Goal: Complete application form

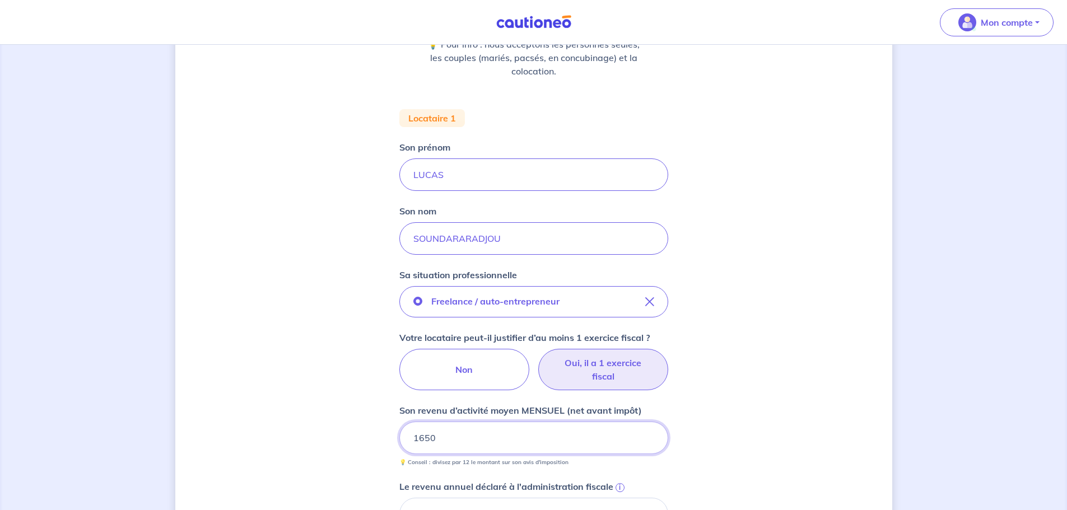
scroll to position [168, 0]
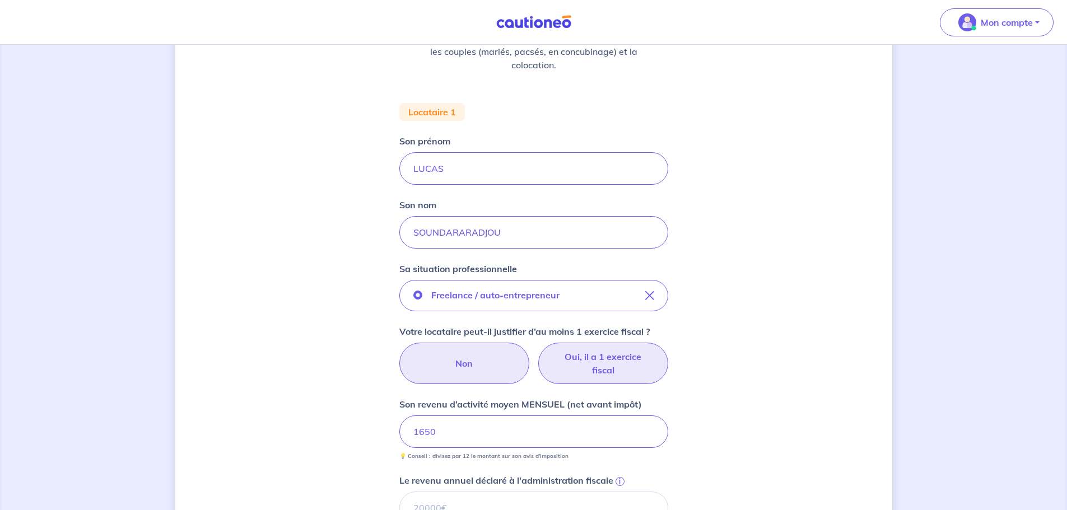
click at [462, 366] on label "Non" at bounding box center [464, 363] width 130 height 41
click at [530, 350] on input "Non" at bounding box center [533, 346] width 7 height 7
radio input "true"
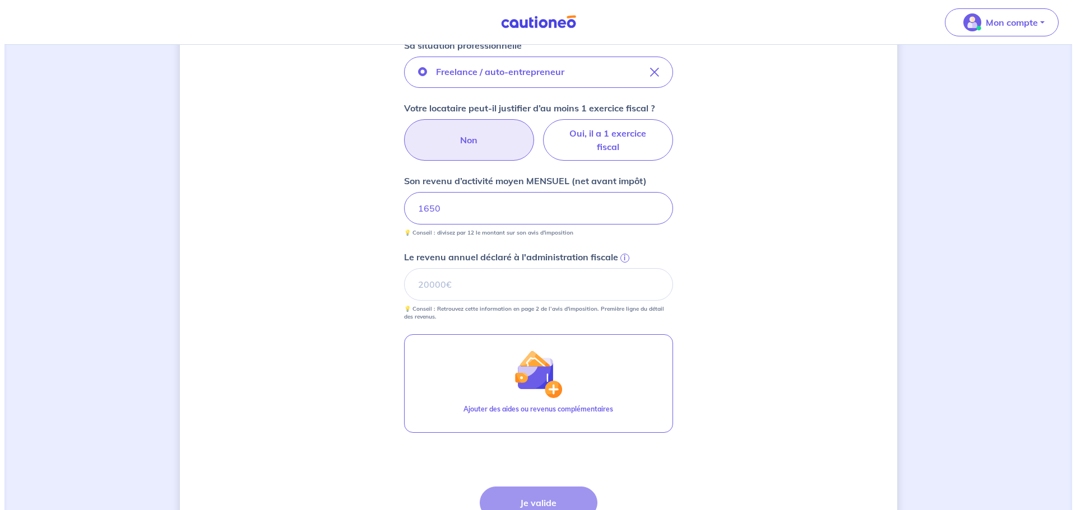
scroll to position [392, 0]
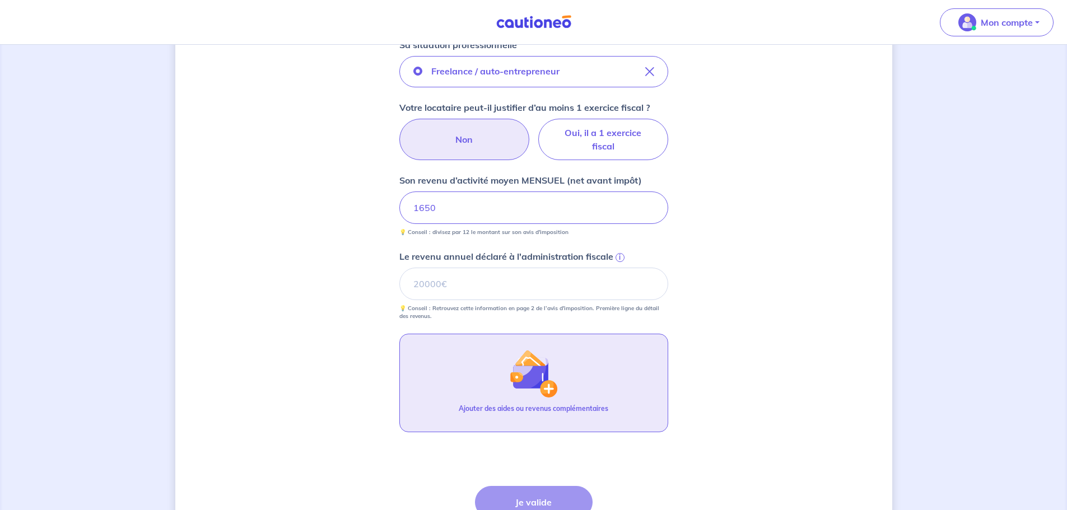
click at [441, 350] on button "Ajouter des aides ou revenus complémentaires" at bounding box center [533, 383] width 269 height 99
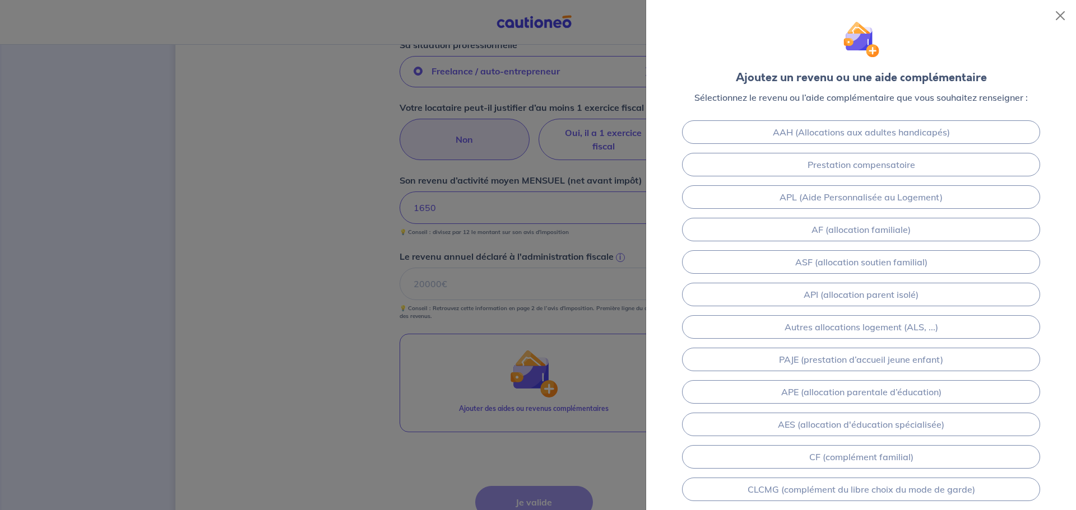
scroll to position [0, 0]
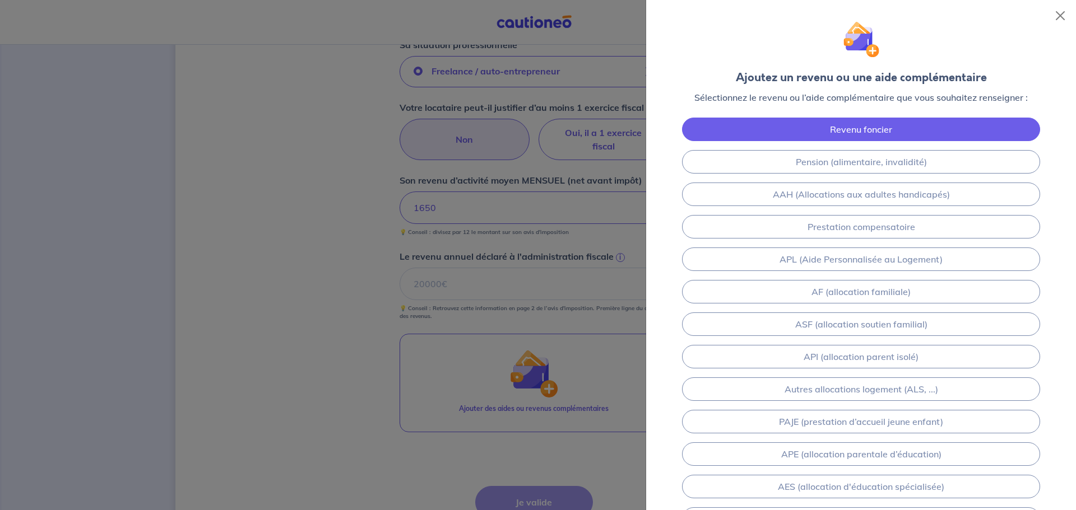
click at [780, 138] on link "Revenu foncier" at bounding box center [861, 130] width 358 height 24
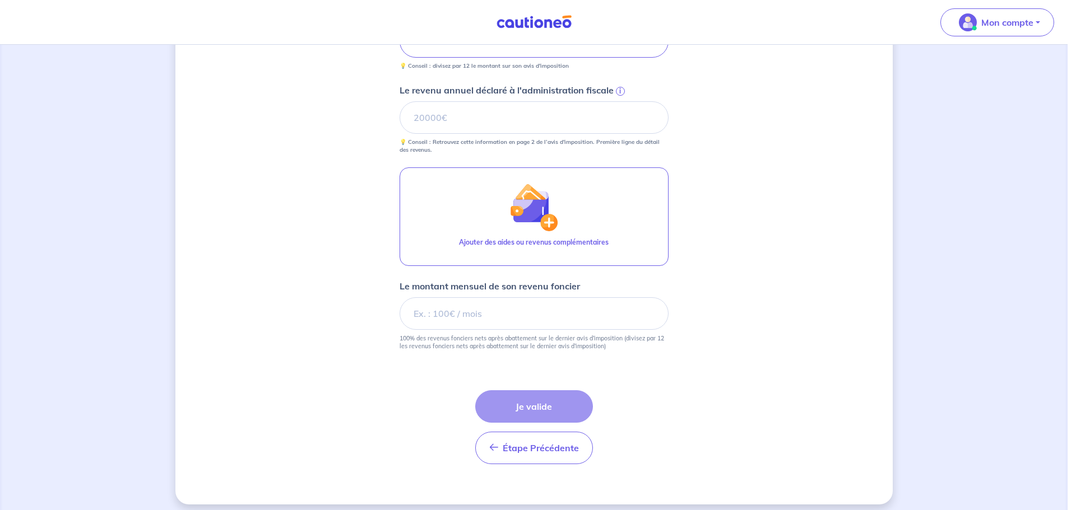
scroll to position [566, 0]
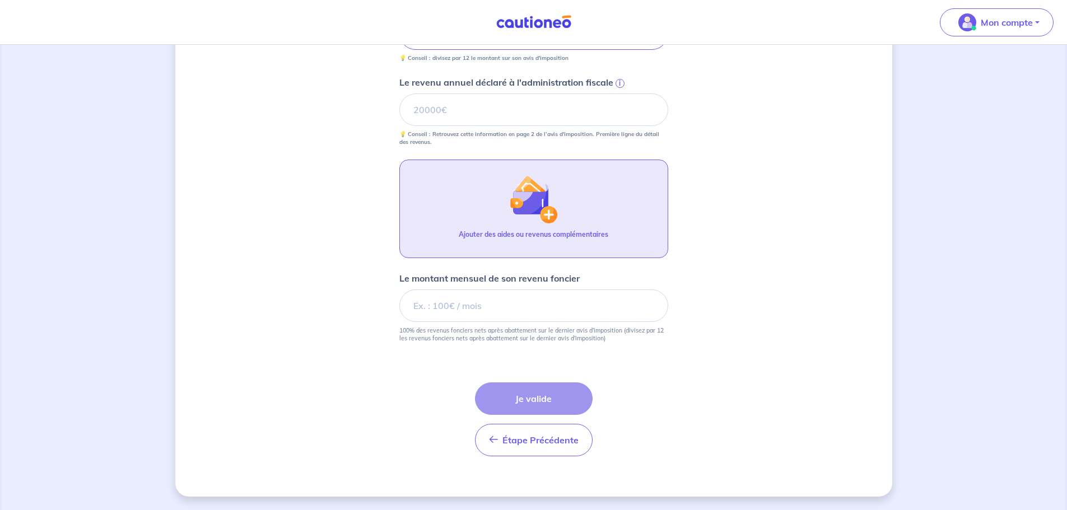
click at [555, 215] on img "button" at bounding box center [533, 199] width 48 height 48
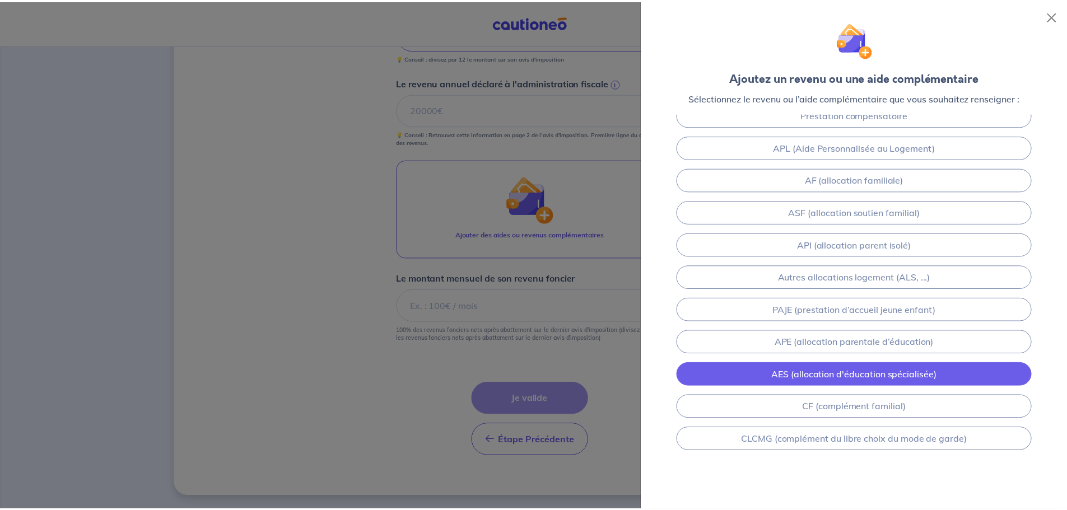
scroll to position [81, 0]
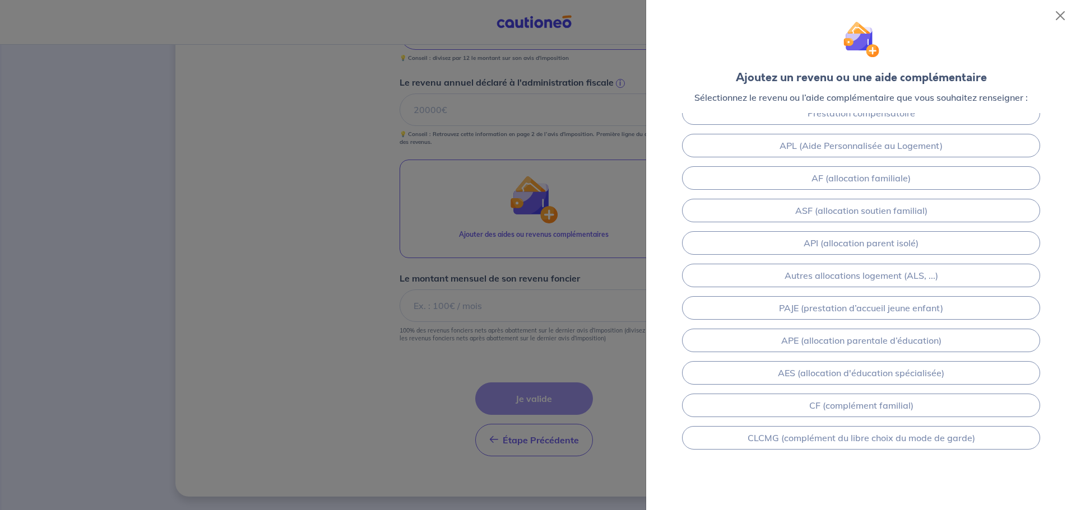
click at [517, 339] on div at bounding box center [538, 255] width 1076 height 510
click at [487, 266] on div at bounding box center [538, 255] width 1076 height 510
click at [1059, 12] on button "Close" at bounding box center [1060, 16] width 18 height 18
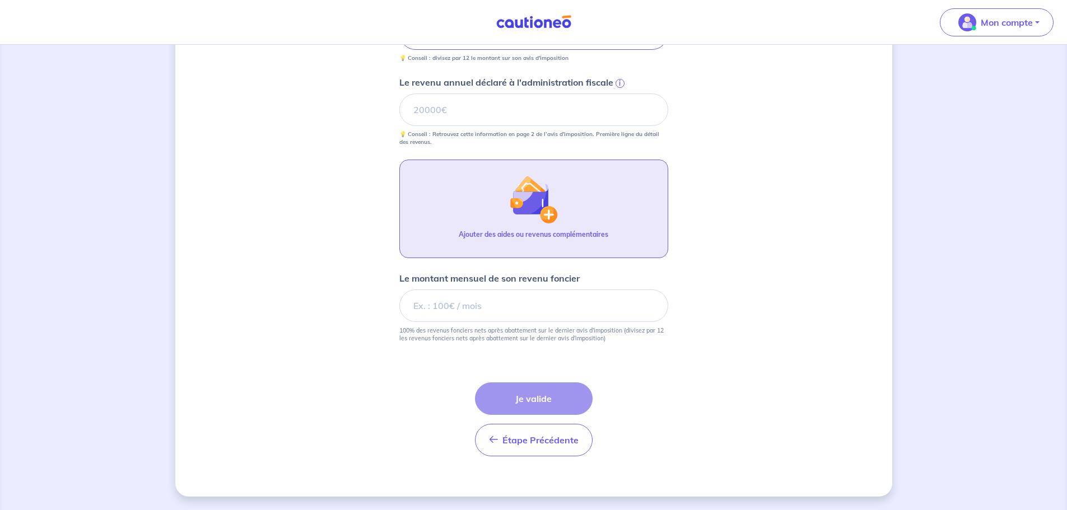
click at [526, 210] on img "button" at bounding box center [533, 199] width 48 height 48
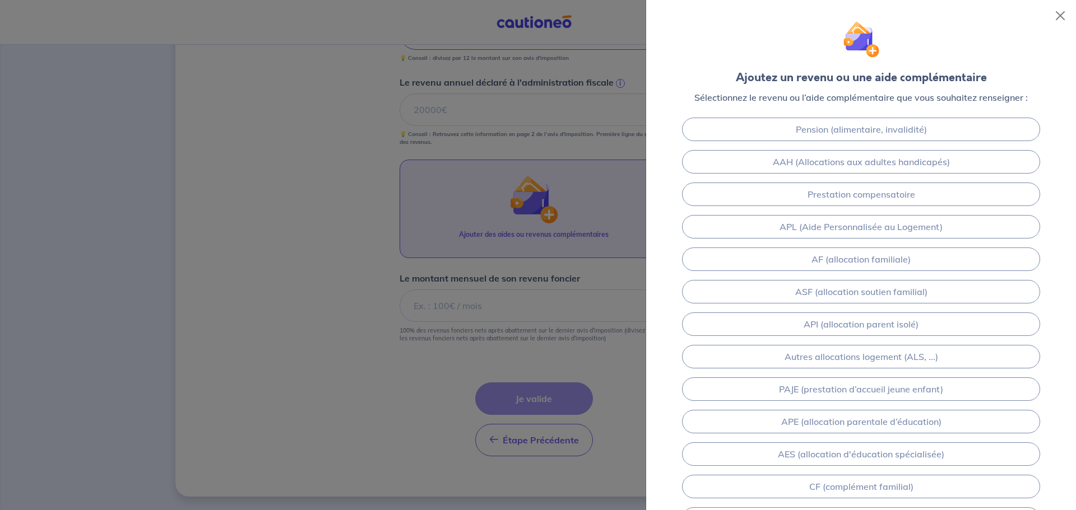
click at [526, 210] on div at bounding box center [538, 255] width 1076 height 510
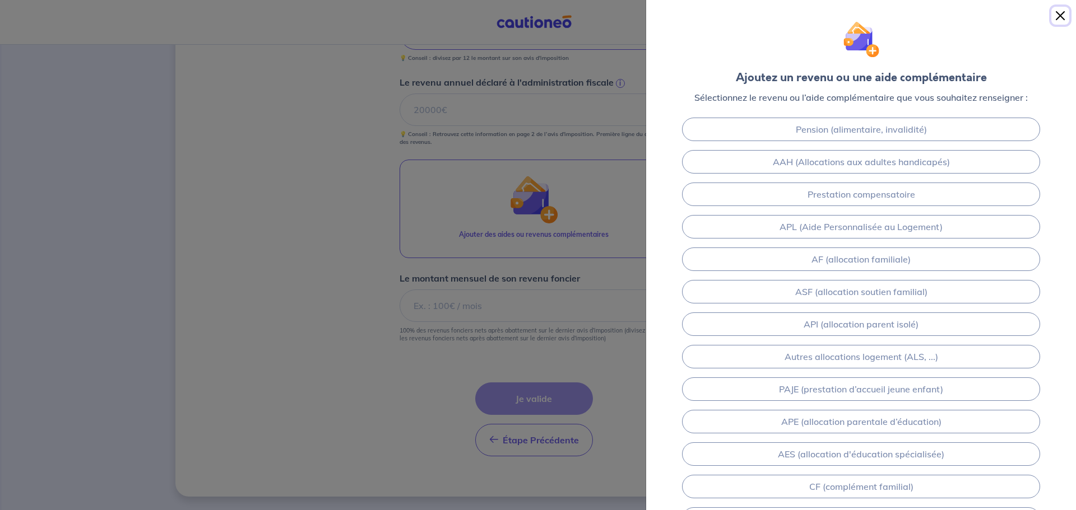
click at [1059, 11] on button "Close" at bounding box center [1060, 16] width 18 height 18
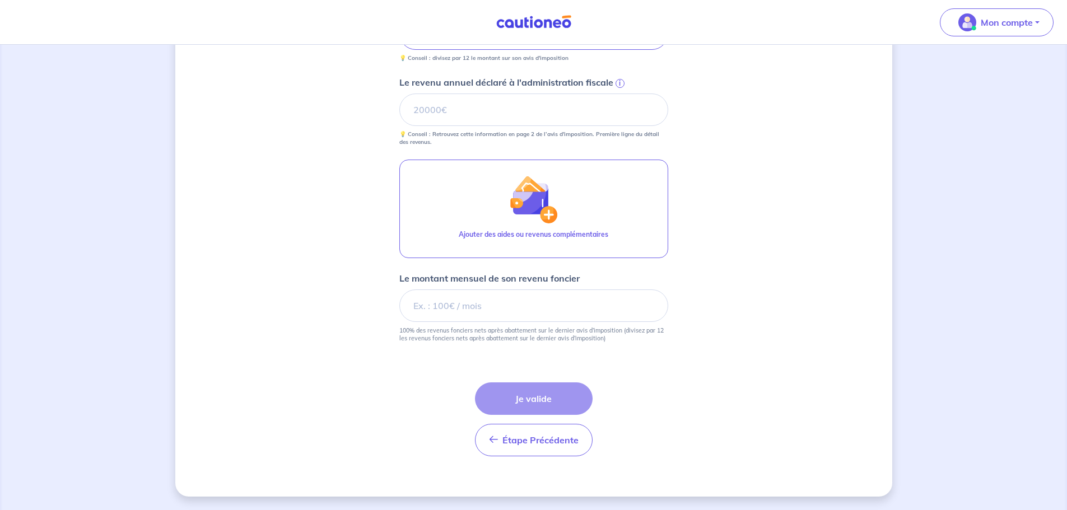
click at [536, 402] on div "Étape Précédente Précédent Je valide Je valide" at bounding box center [534, 420] width 118 height 74
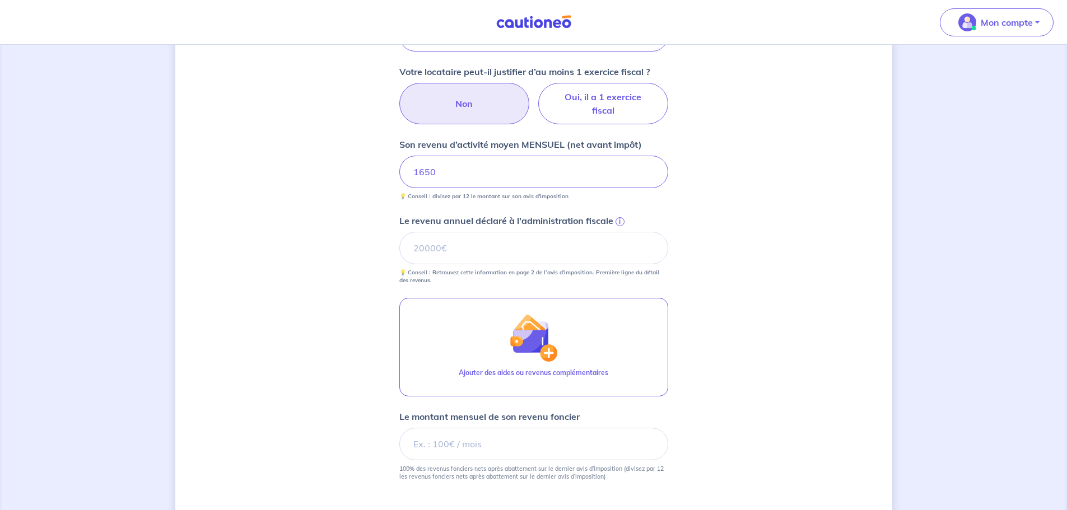
scroll to position [566, 0]
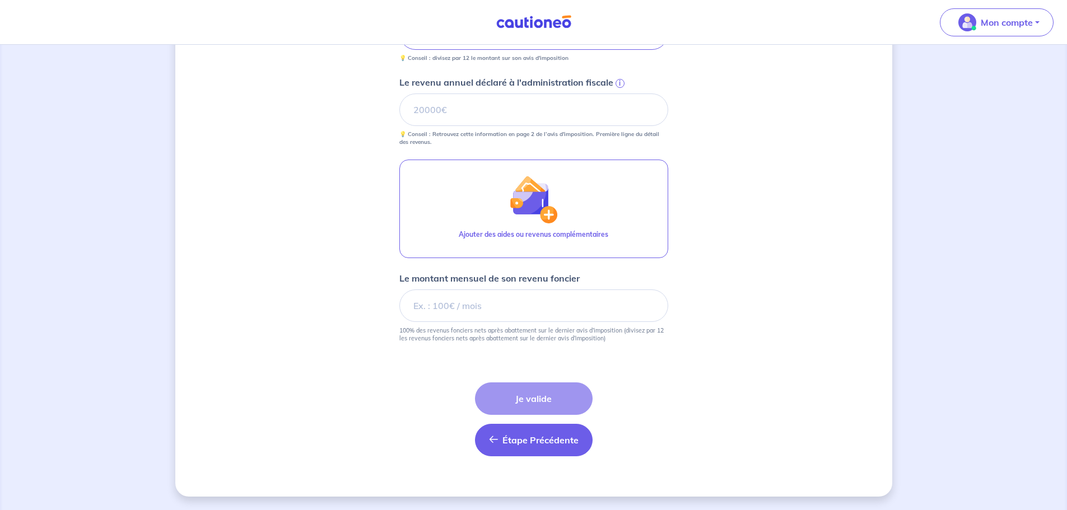
click at [502, 446] on button "Étape Précédente Précédent" at bounding box center [534, 440] width 118 height 32
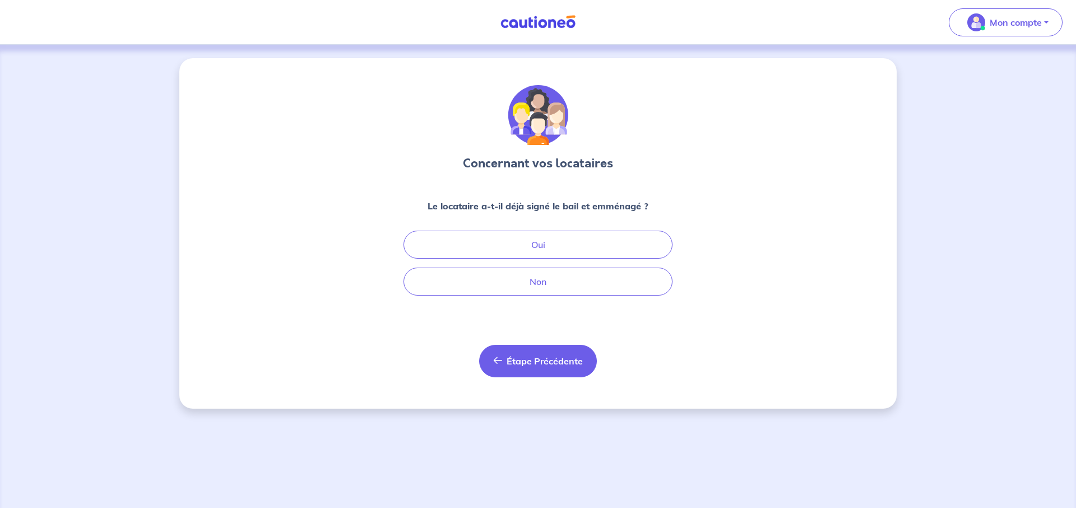
click at [561, 352] on button "Étape Précédente Précédent" at bounding box center [538, 361] width 118 height 32
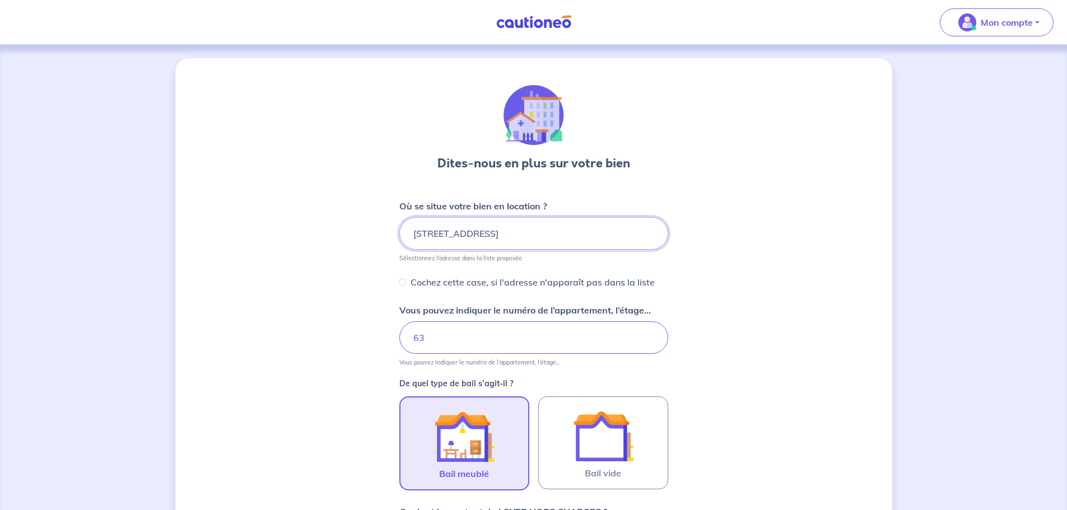
click at [429, 235] on input "[STREET_ADDRESS]" at bounding box center [533, 233] width 269 height 32
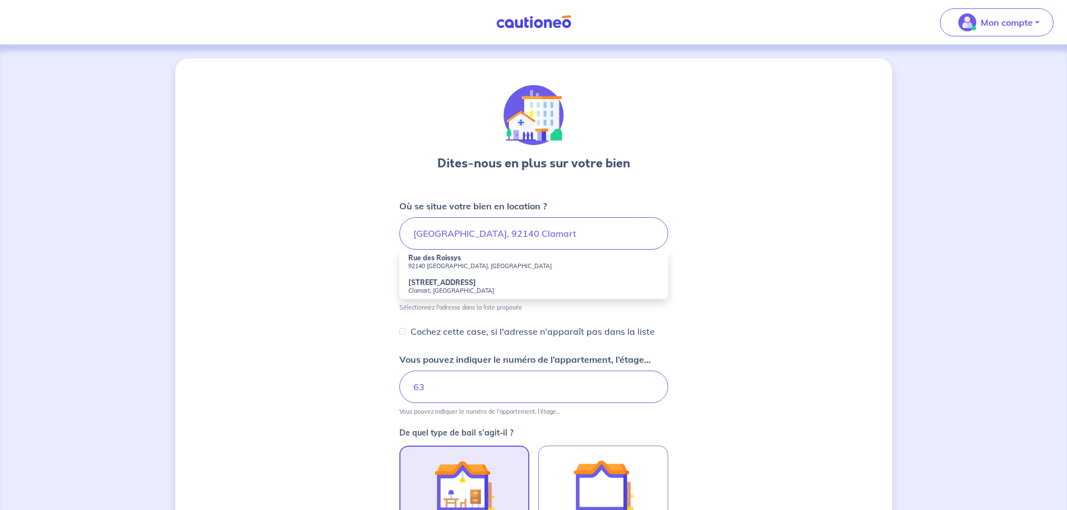
click at [424, 258] on strong "Rue des Roissys" at bounding box center [434, 258] width 53 height 8
type input "[GEOGRAPHIC_DATA], 92140 Clamart, [GEOGRAPHIC_DATA]"
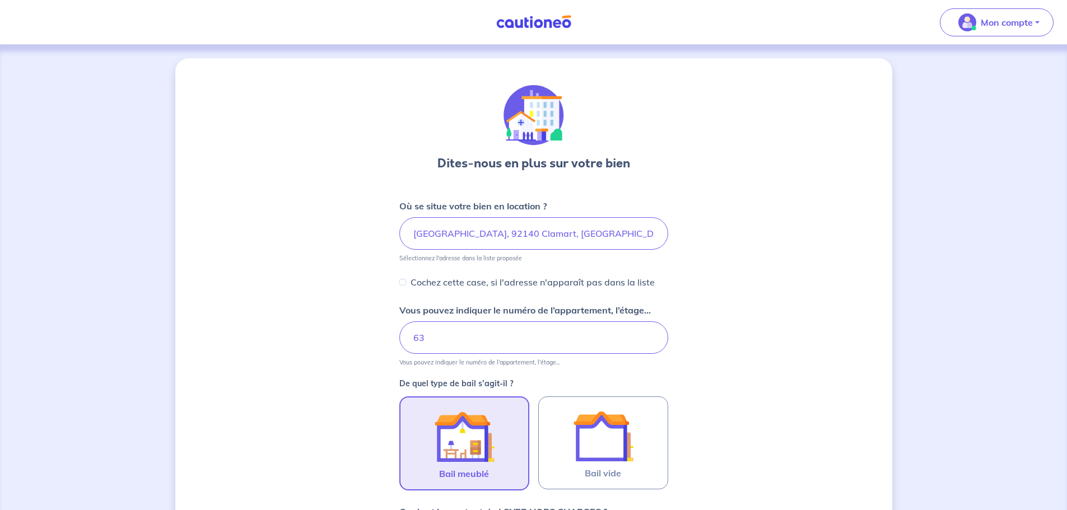
click at [507, 474] on label "Bail meublé" at bounding box center [464, 444] width 130 height 94
click at [0, 0] on input "Bail meublé" at bounding box center [0, 0] width 0 height 0
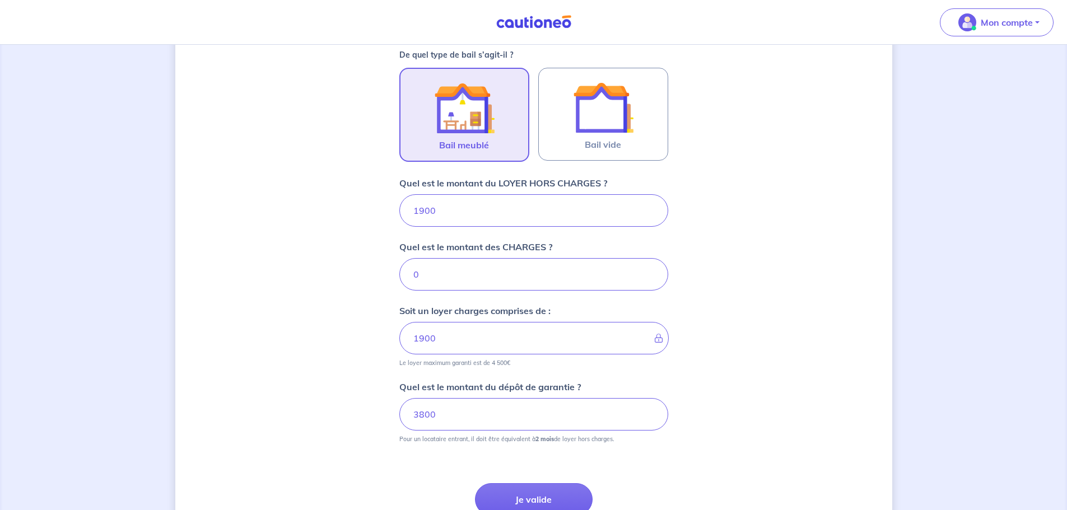
scroll to position [336, 0]
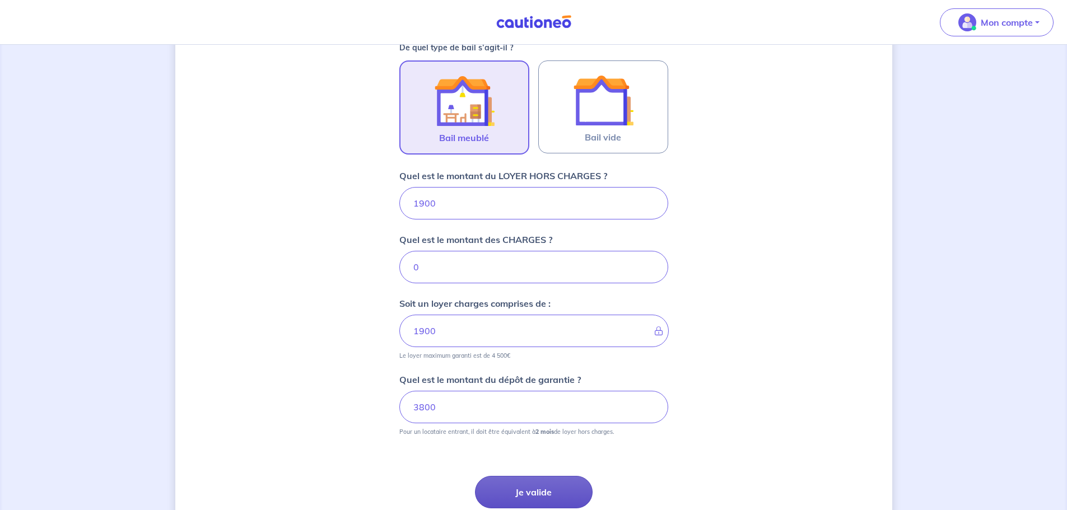
click at [506, 490] on button "Je valide" at bounding box center [534, 492] width 118 height 32
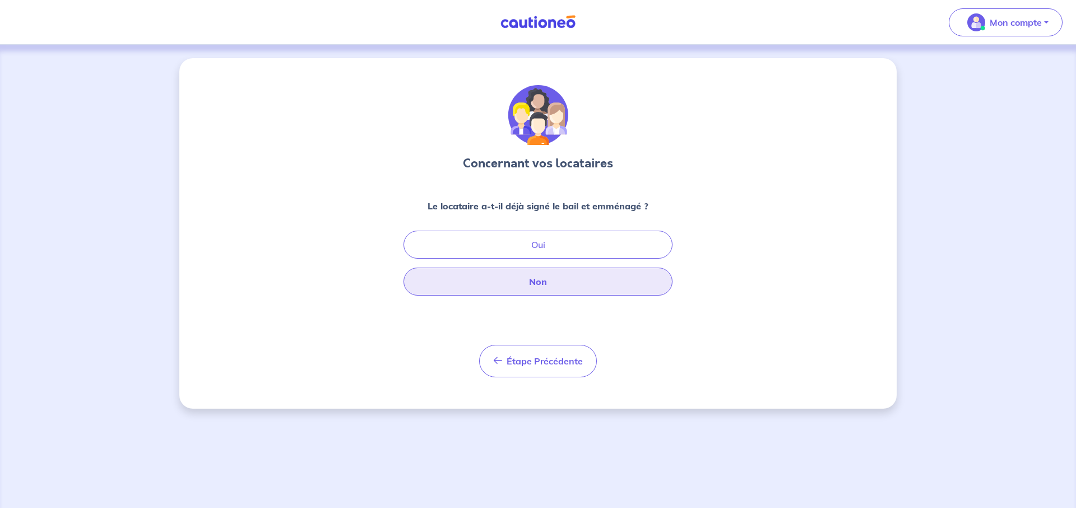
click at [513, 281] on button "Non" at bounding box center [537, 282] width 269 height 28
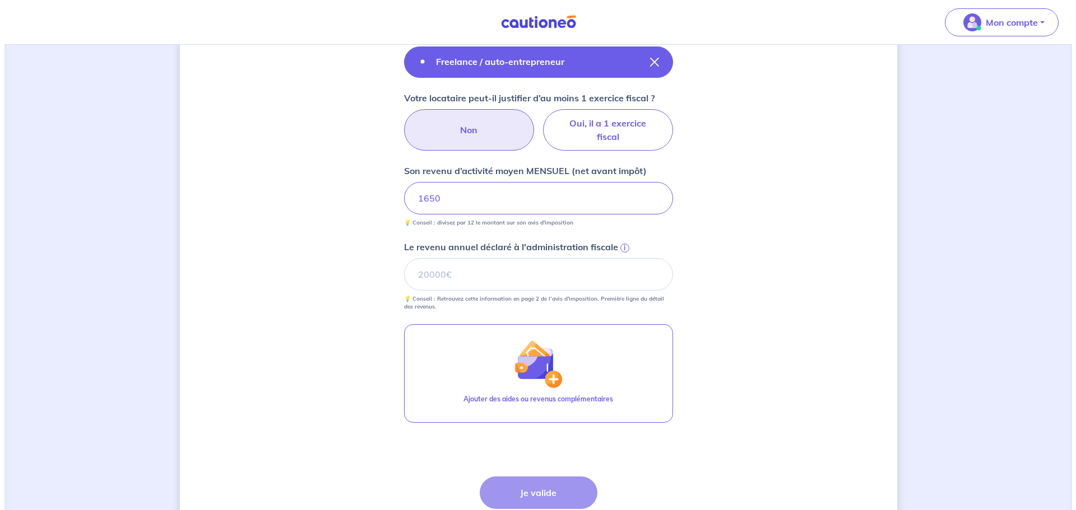
scroll to position [496, 0]
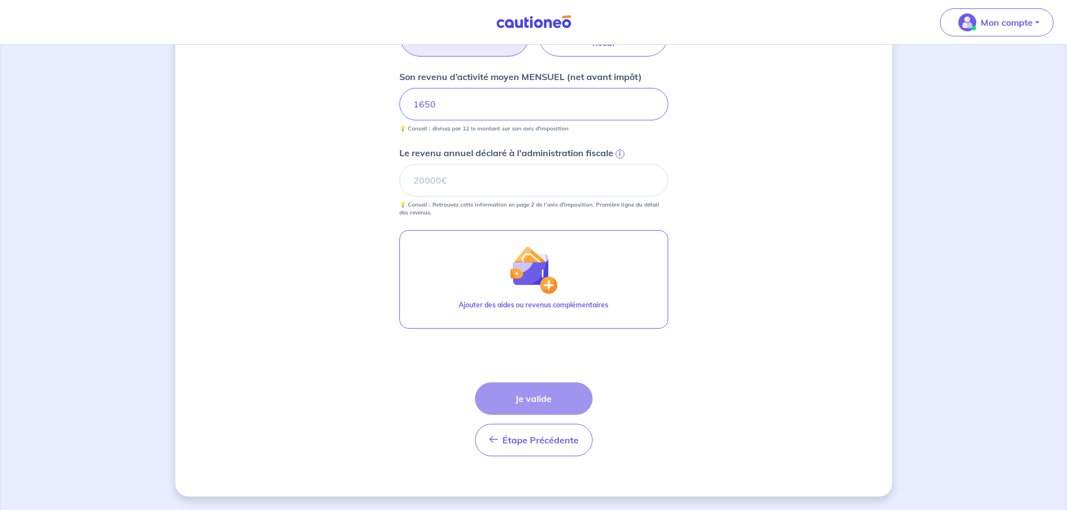
click at [544, 404] on div "Étape Précédente Précédent Je valide Je valide" at bounding box center [534, 420] width 118 height 74
click at [491, 192] on input "Le revenu annuel déclaré à l'administration fiscale i" at bounding box center [533, 180] width 269 height 32
click at [622, 156] on span "i" at bounding box center [620, 154] width 9 height 9
click at [622, 164] on input "Le revenu annuel déclaré à l'administration fiscale i" at bounding box center [533, 180] width 269 height 32
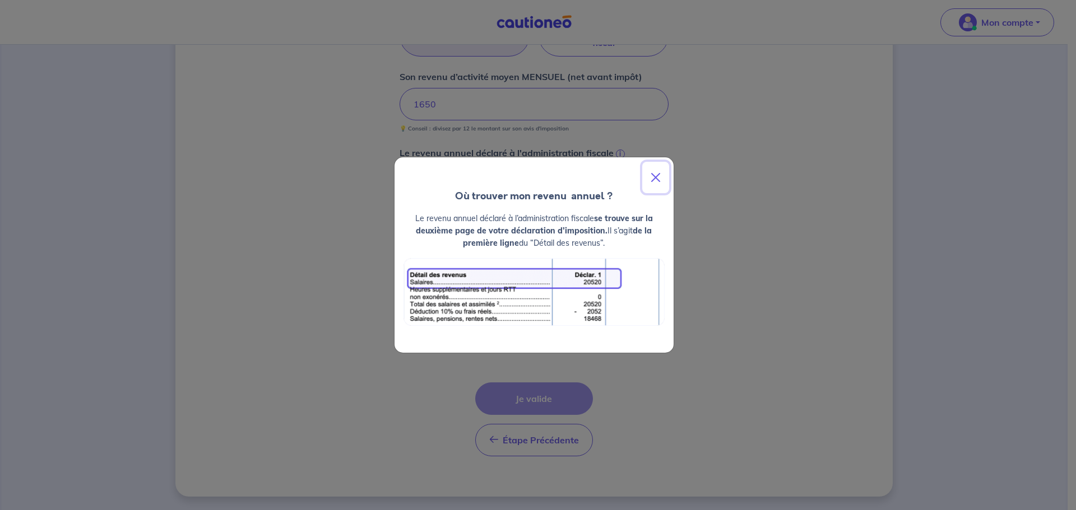
click at [658, 171] on button "Close" at bounding box center [655, 177] width 27 height 31
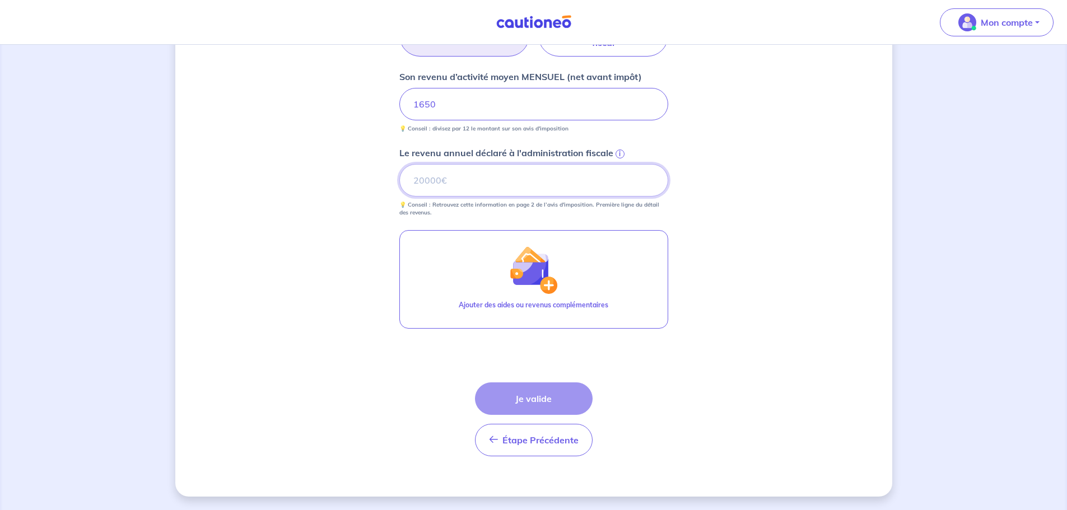
click at [467, 173] on input "Le revenu annuel déclaré à l'administration fiscale i" at bounding box center [533, 180] width 269 height 32
click at [466, 167] on input "Le revenu annuel déclaré à l'administration fiscale i" at bounding box center [533, 180] width 269 height 32
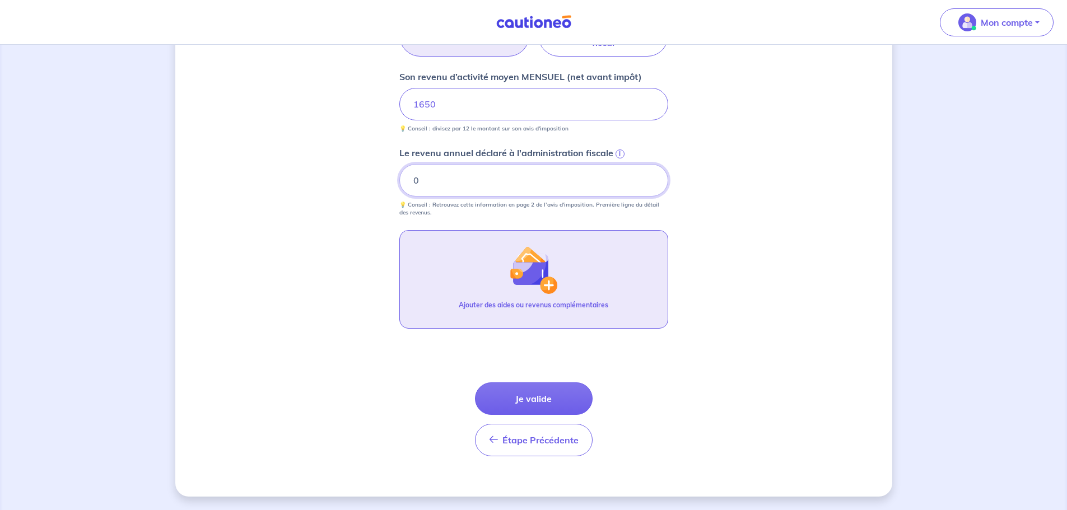
type input "0"
click at [533, 302] on p "Ajouter des aides ou revenus complémentaires" at bounding box center [534, 305] width 150 height 10
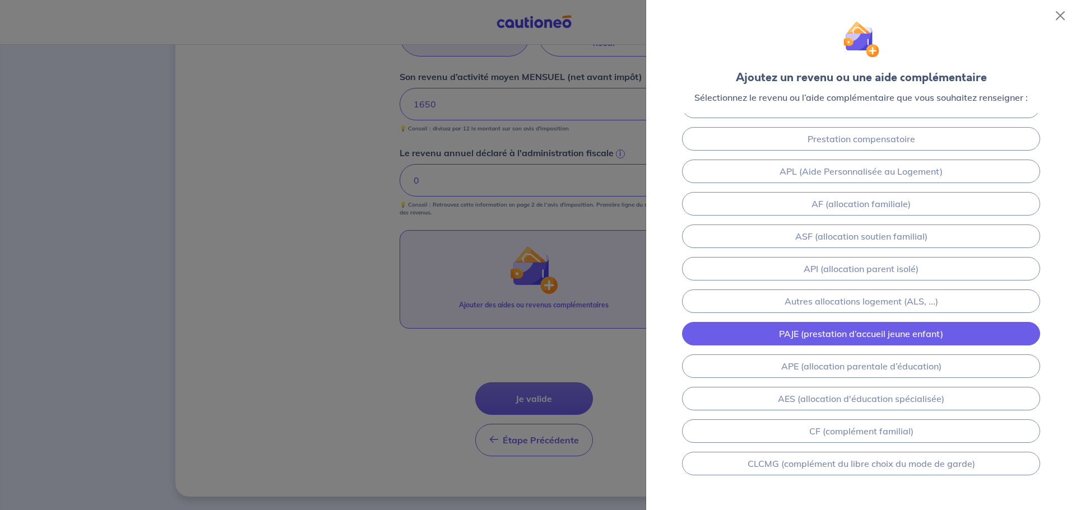
scroll to position [58, 0]
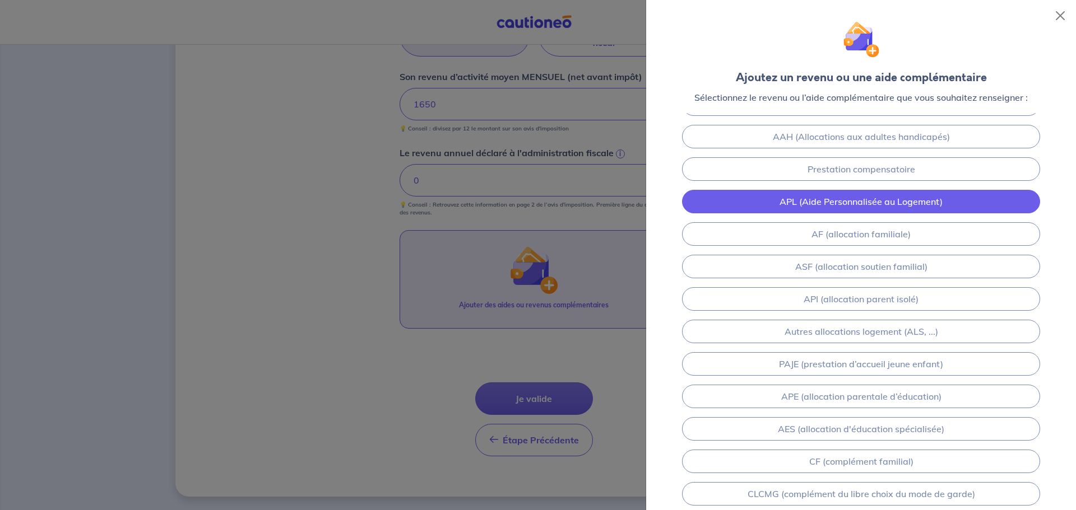
click at [853, 211] on link "APL (Aide Personnalisée au Logement)" at bounding box center [861, 202] width 358 height 24
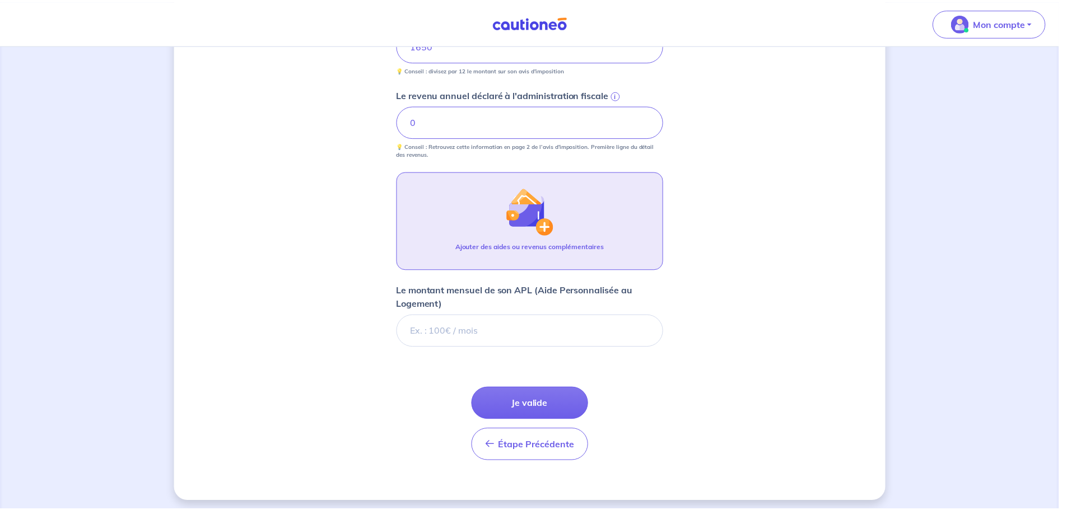
scroll to position [560, 0]
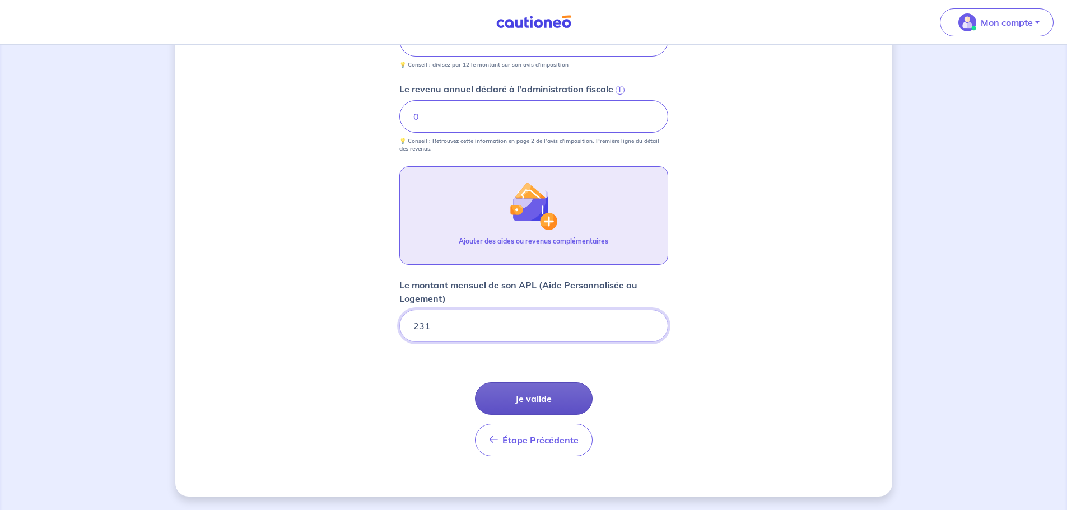
type input "231"
click at [537, 404] on button "Je valide" at bounding box center [534, 399] width 118 height 32
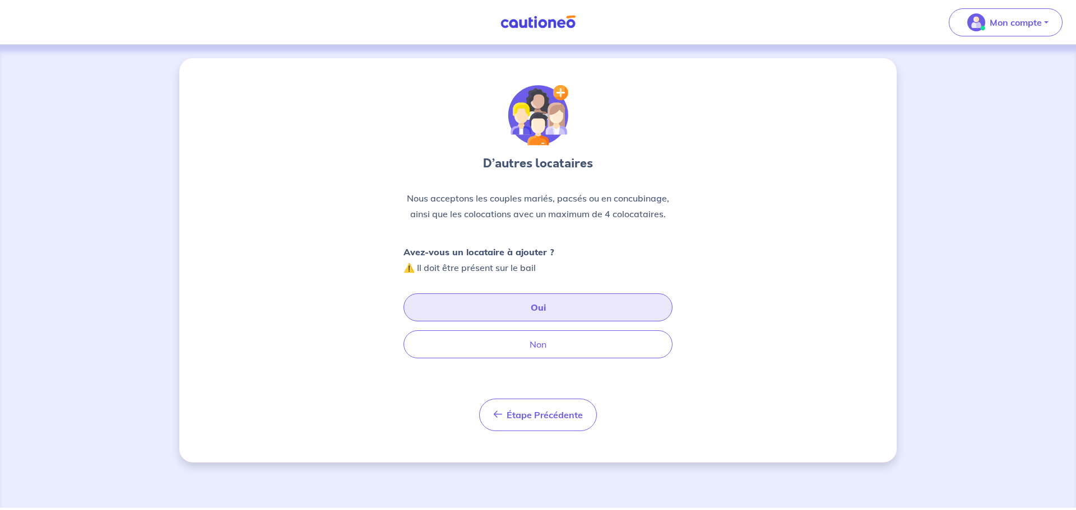
click at [526, 321] on button "Oui" at bounding box center [537, 308] width 269 height 28
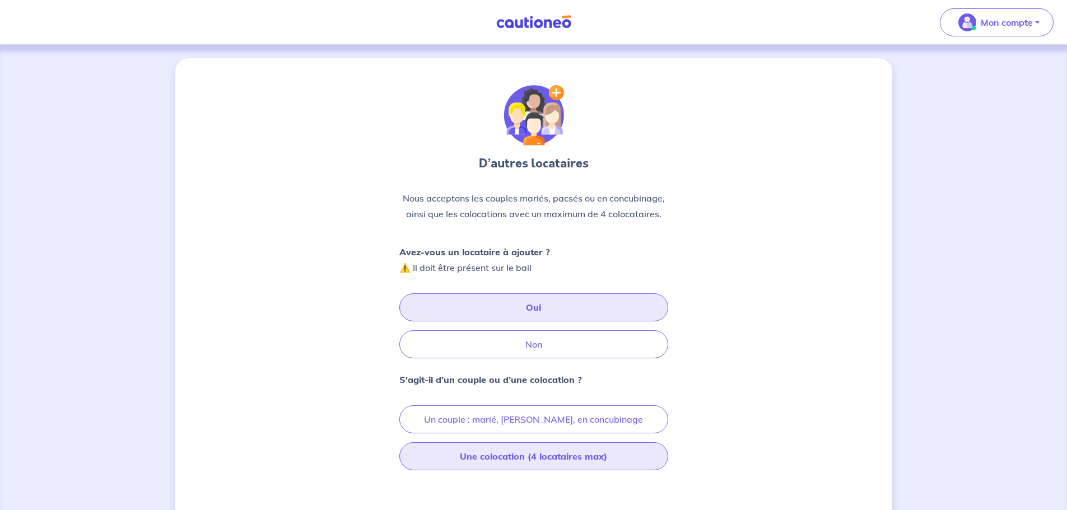
click at [535, 461] on button "Une colocation (4 locataires max)" at bounding box center [533, 457] width 269 height 28
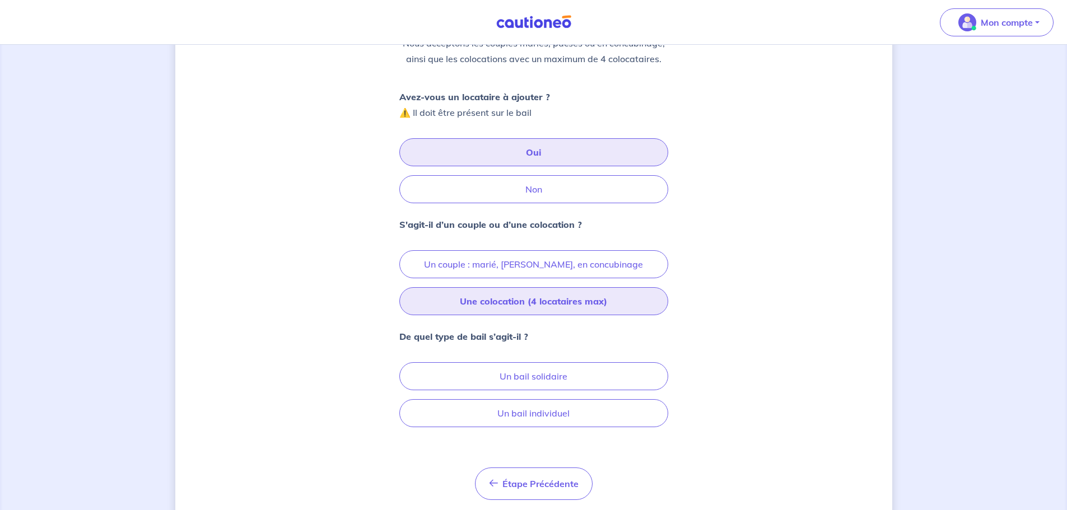
scroll to position [168, 0]
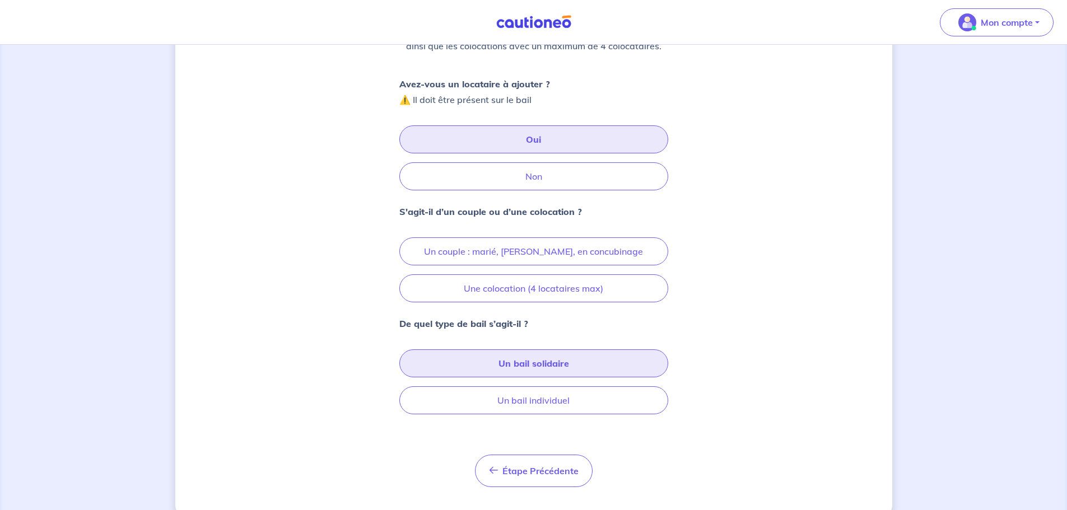
click at [550, 369] on button "Un bail solidaire" at bounding box center [533, 364] width 269 height 28
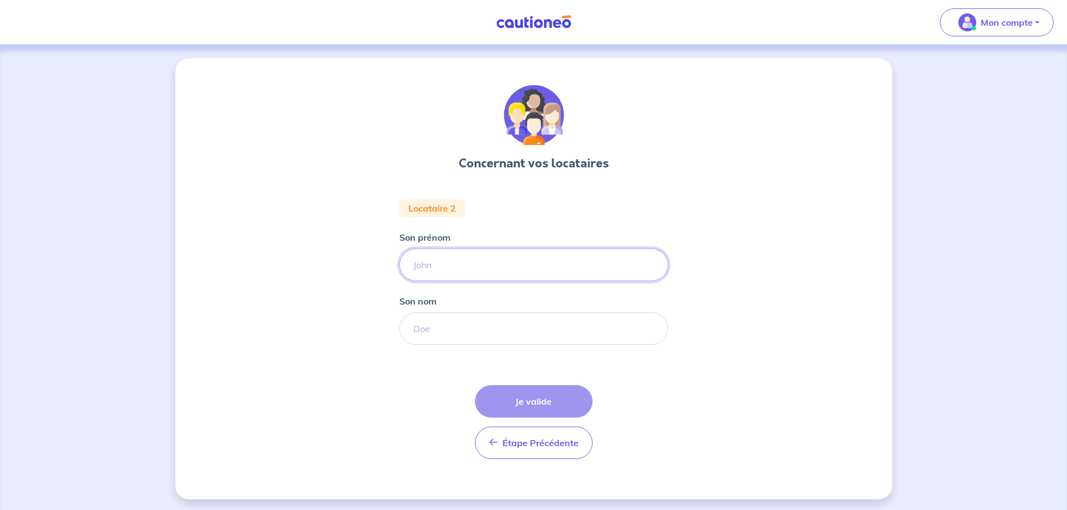
click at [431, 266] on input "Son prénom" at bounding box center [533, 265] width 269 height 32
type input "[PERSON_NAME]"
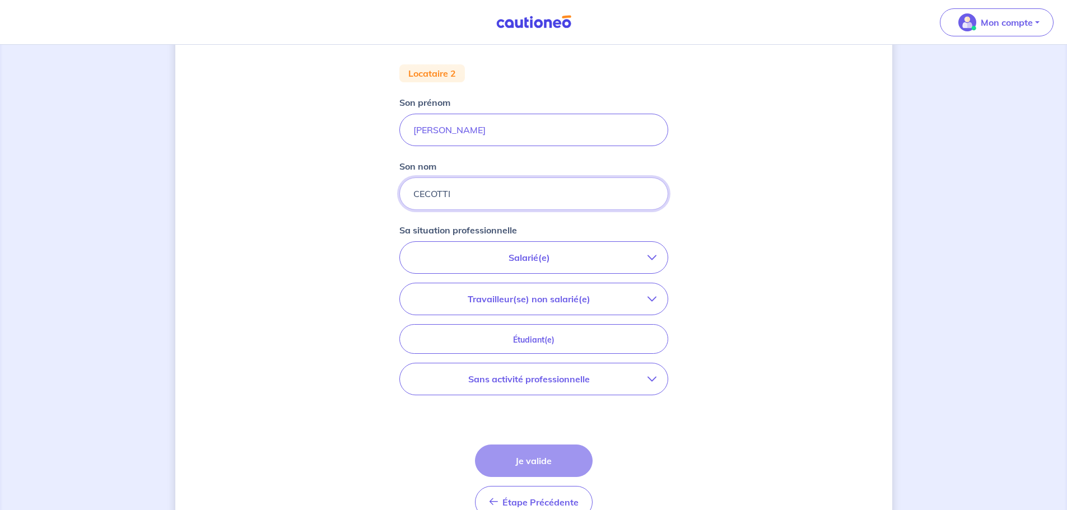
scroll to position [168, 0]
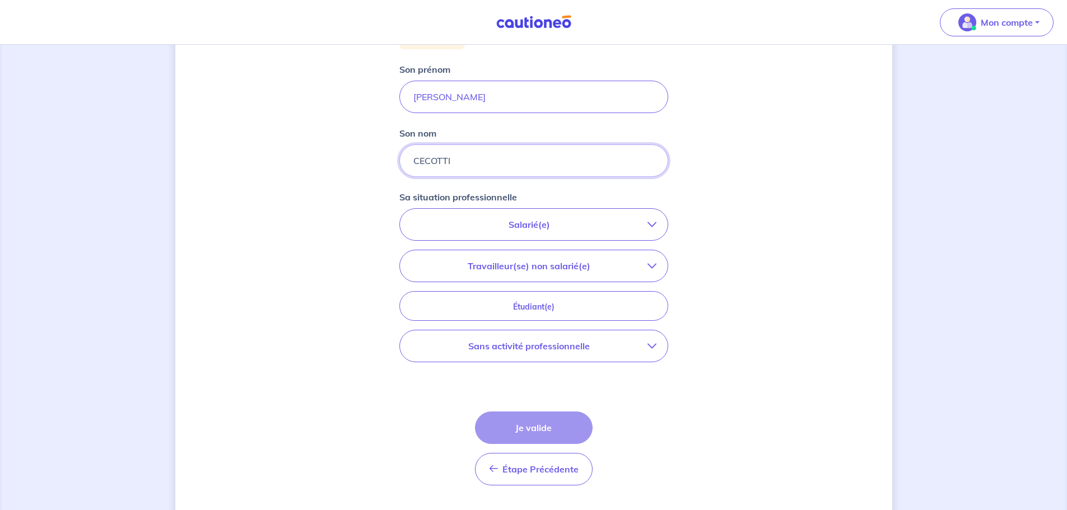
type input "CECOTTI"
click at [576, 221] on p "Salarié(e)" at bounding box center [529, 224] width 236 height 13
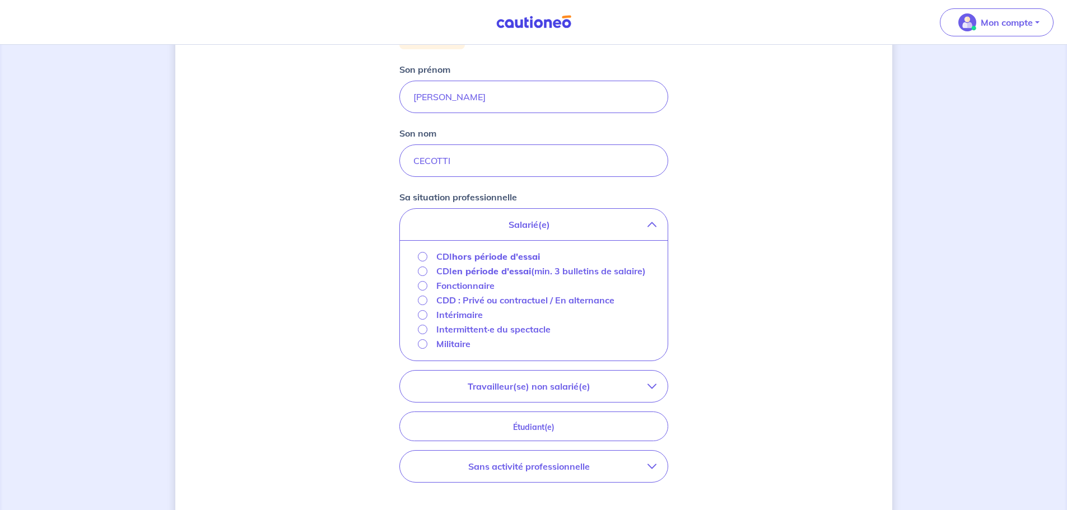
click at [519, 402] on button "Travailleur(se) non salarié(e)" at bounding box center [534, 386] width 268 height 31
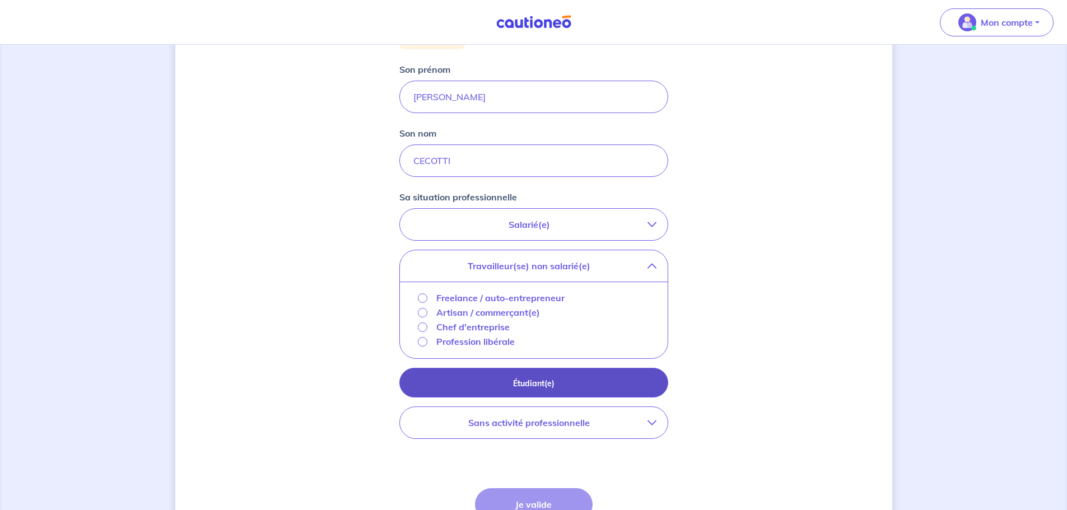
click at [522, 392] on button "Étudiant(e)" at bounding box center [533, 383] width 269 height 30
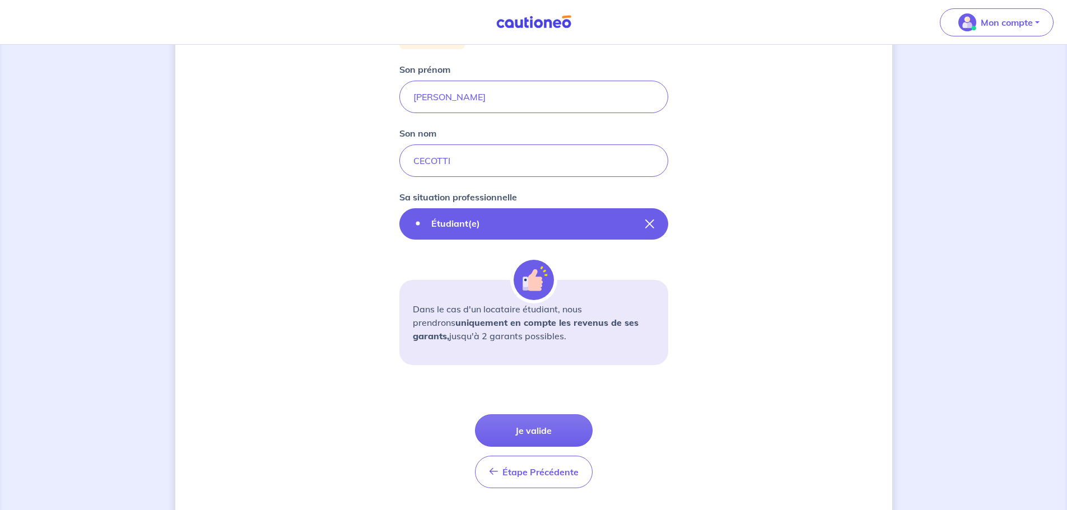
click at [650, 224] on icon "button" at bounding box center [649, 224] width 9 height 9
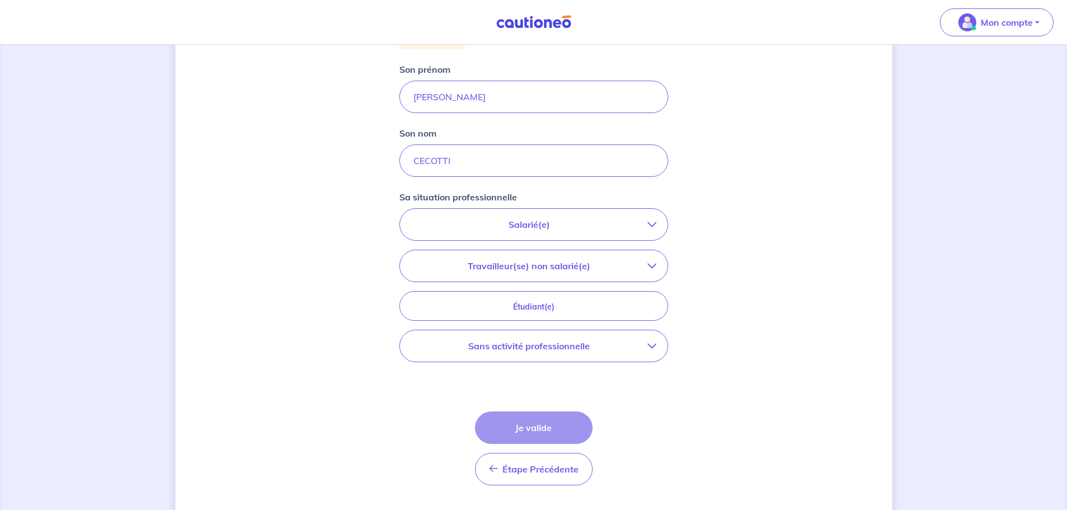
click at [650, 224] on icon "button" at bounding box center [652, 224] width 9 height 9
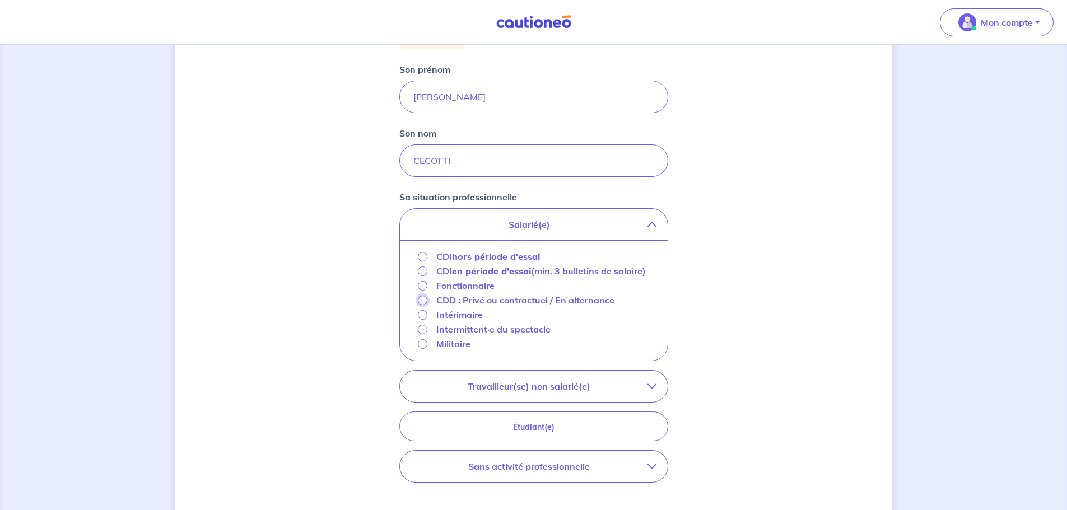
click at [422, 305] on input "CDD : Privé ou contractuel / En alternance" at bounding box center [423, 301] width 10 height 10
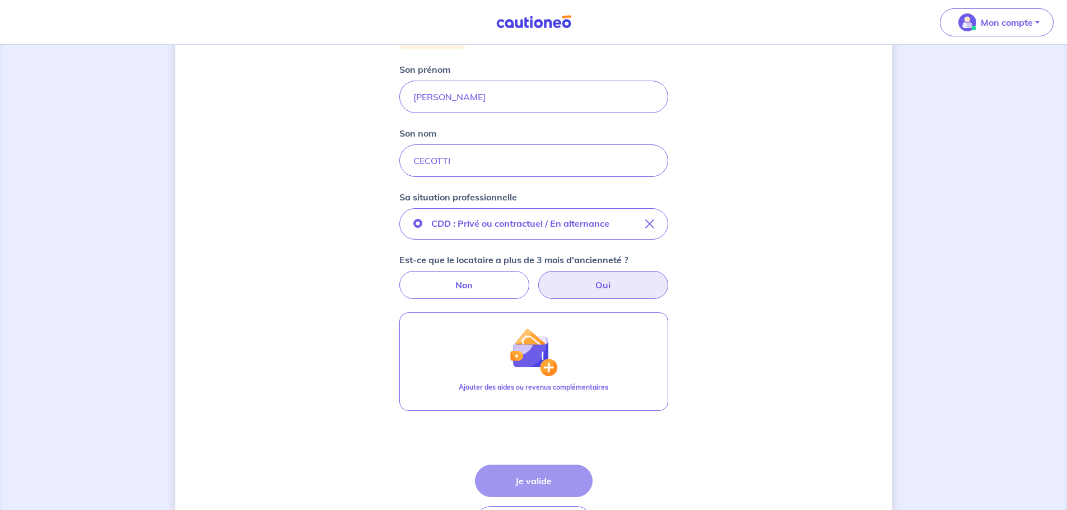
click at [642, 287] on label "Oui" at bounding box center [603, 285] width 130 height 28
click at [537, 278] on input "Oui" at bounding box center [533, 274] width 7 height 7
radio input "true"
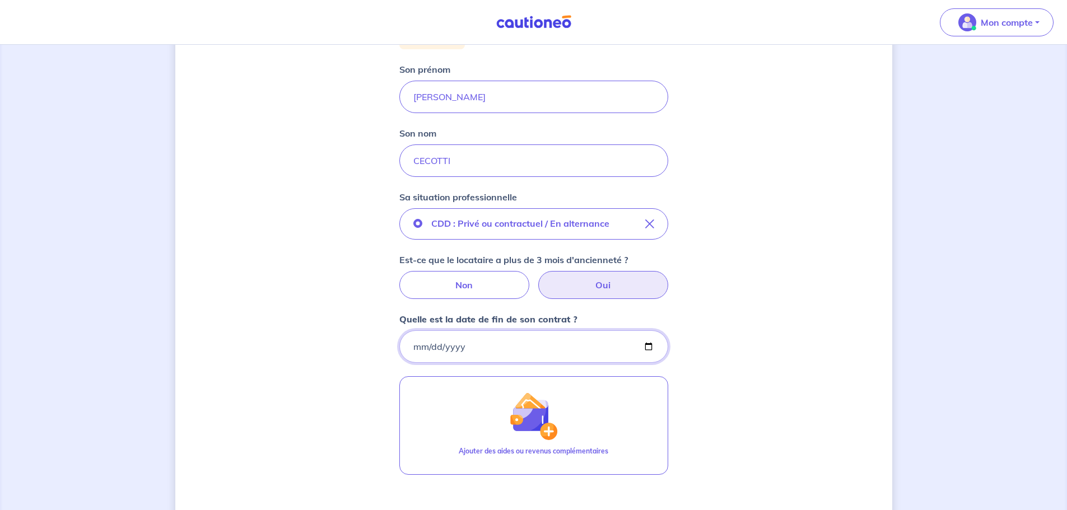
click at [415, 344] on input "Quelle est la date de fin de son contrat ?" at bounding box center [533, 347] width 269 height 32
